Goal: Transaction & Acquisition: Obtain resource

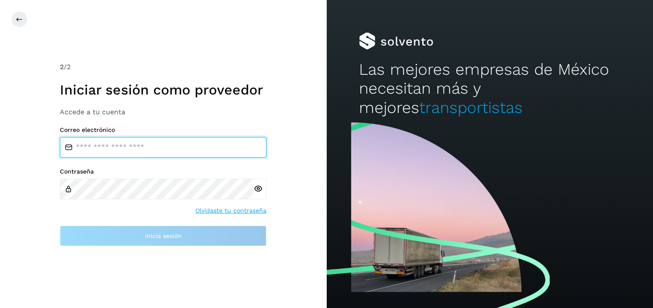
click at [122, 149] on input "email" at bounding box center [163, 147] width 207 height 21
type input "**********"
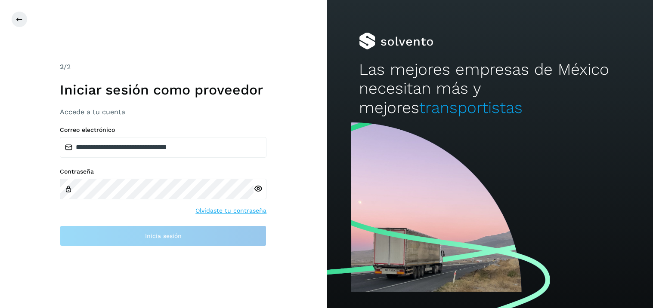
click at [254, 188] on icon at bounding box center [257, 189] width 9 height 9
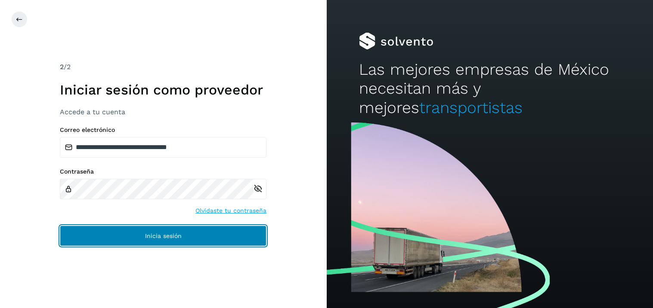
click at [157, 235] on span "Inicia sesión" at bounding box center [163, 236] width 37 height 6
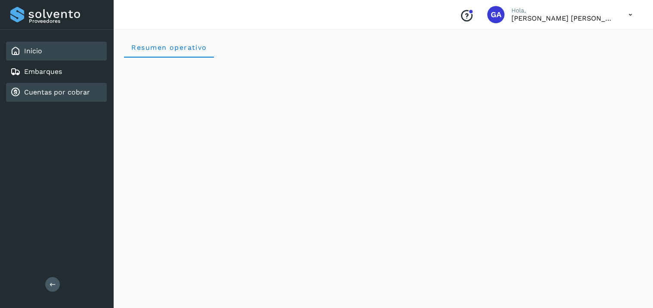
click at [63, 89] on link "Cuentas por cobrar" at bounding box center [57, 92] width 66 height 8
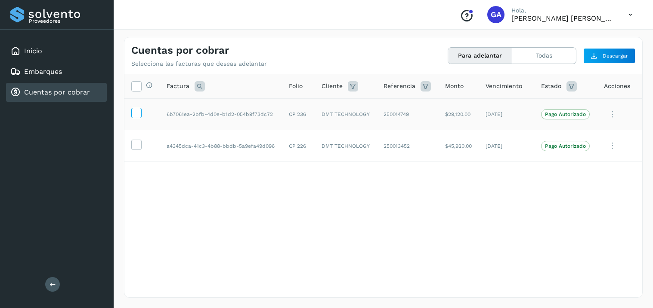
click at [135, 111] on icon at bounding box center [136, 112] width 9 height 9
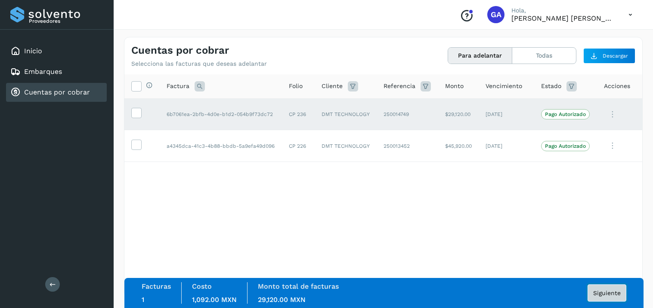
click at [614, 296] on span "Siguiente" at bounding box center [607, 293] width 28 height 6
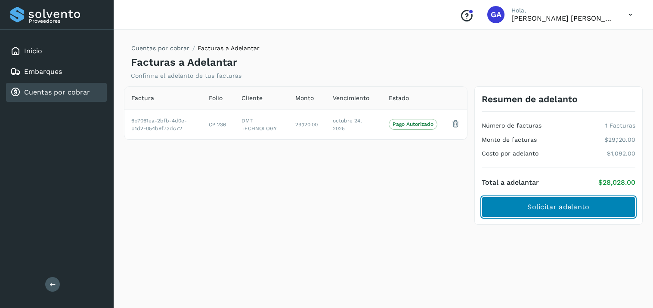
click at [549, 209] on span "Solicitar adelanto" at bounding box center [558, 207] width 62 height 9
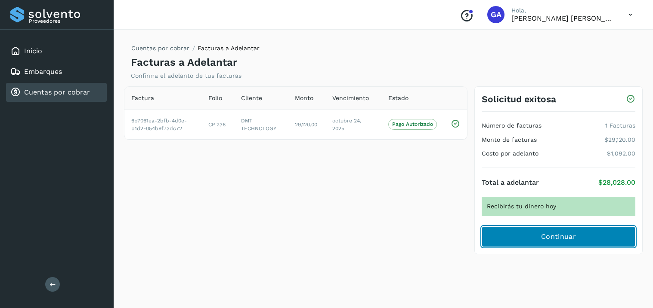
click at [559, 238] on span "Continuar" at bounding box center [558, 236] width 35 height 9
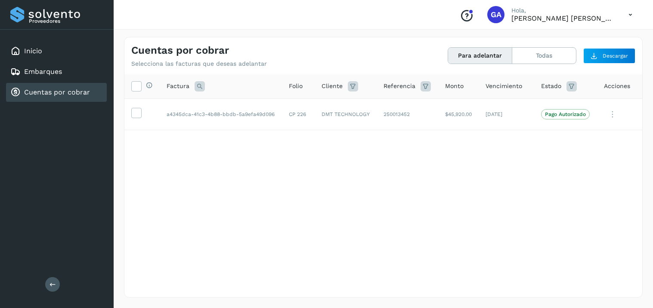
click at [627, 19] on icon at bounding box center [630, 15] width 18 height 18
click at [582, 39] on div "Cerrar sesión" at bounding box center [587, 39] width 102 height 16
